Goal: Navigation & Orientation: Find specific page/section

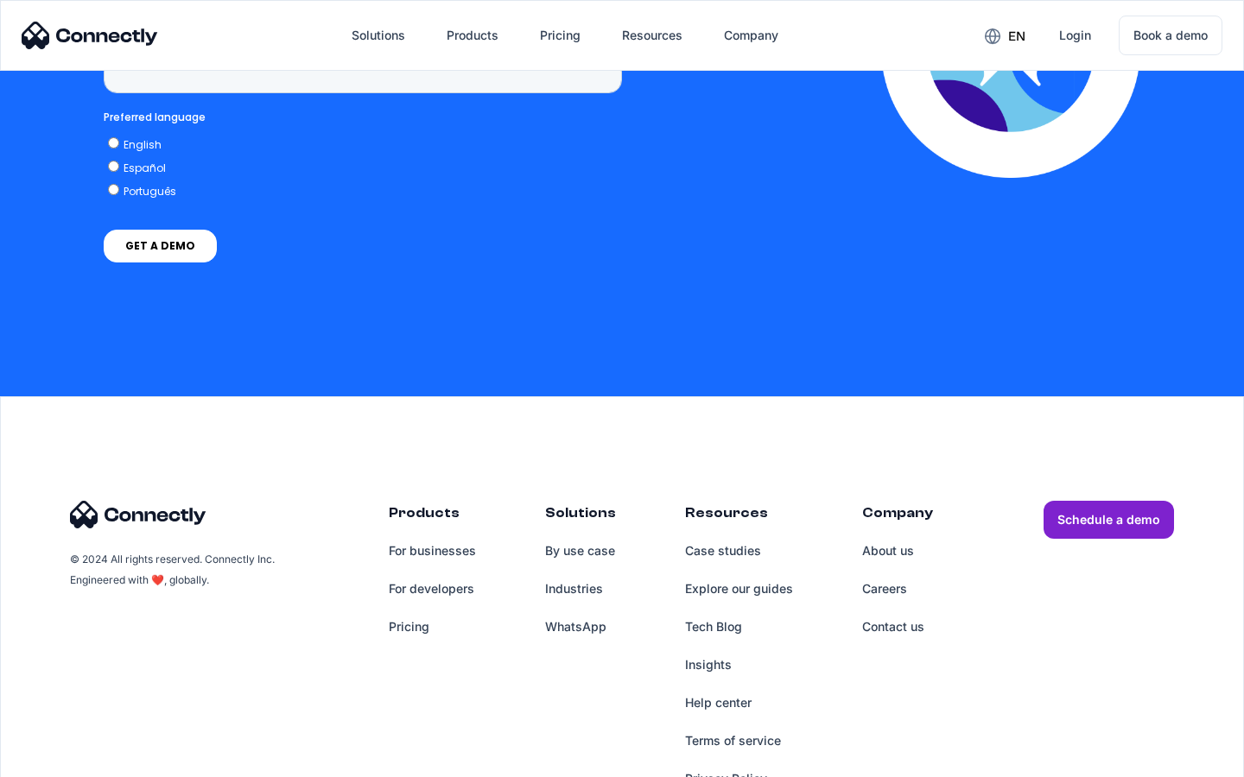
scroll to position [7121, 0]
